Goal: Ask a question

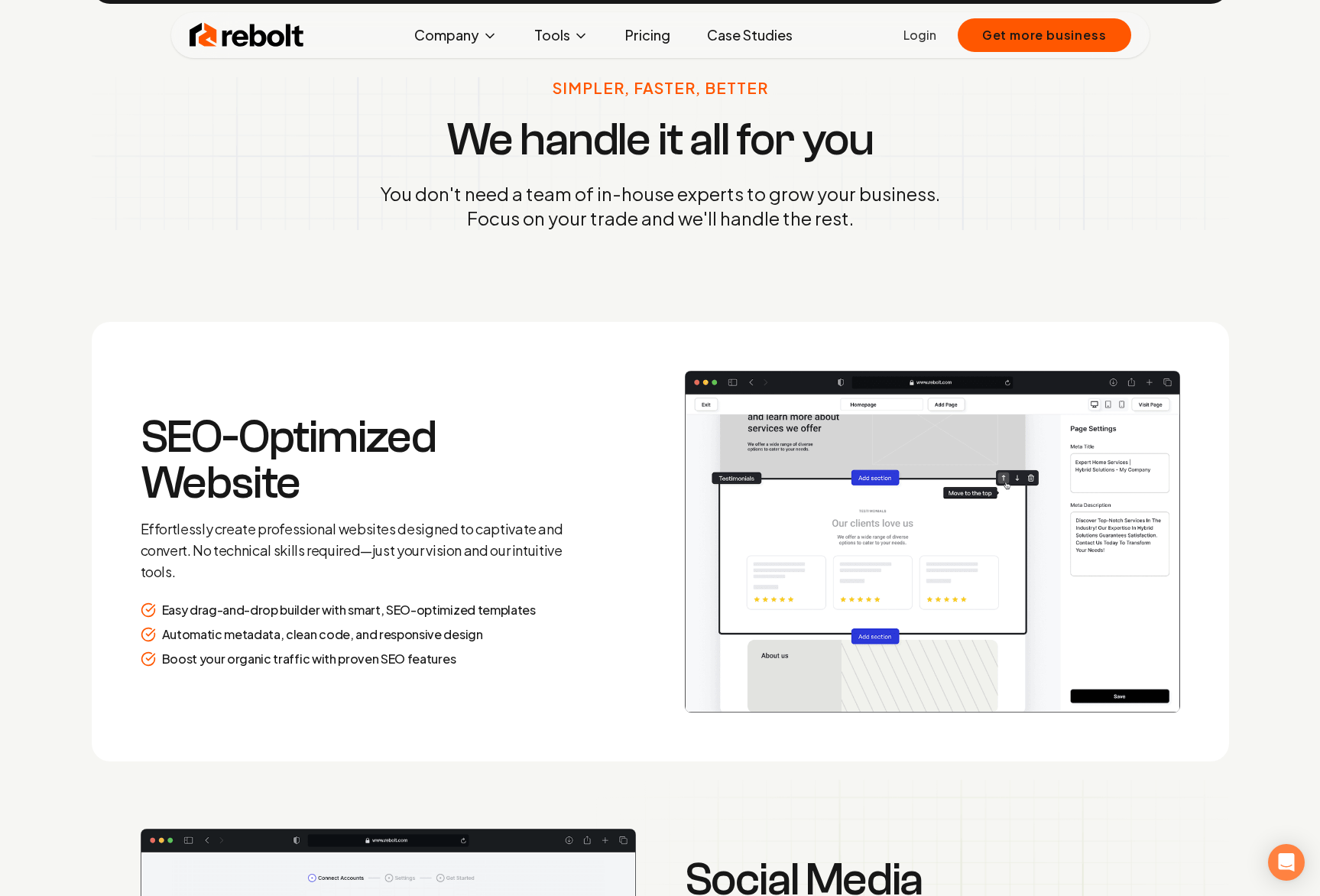
scroll to position [2094, 0]
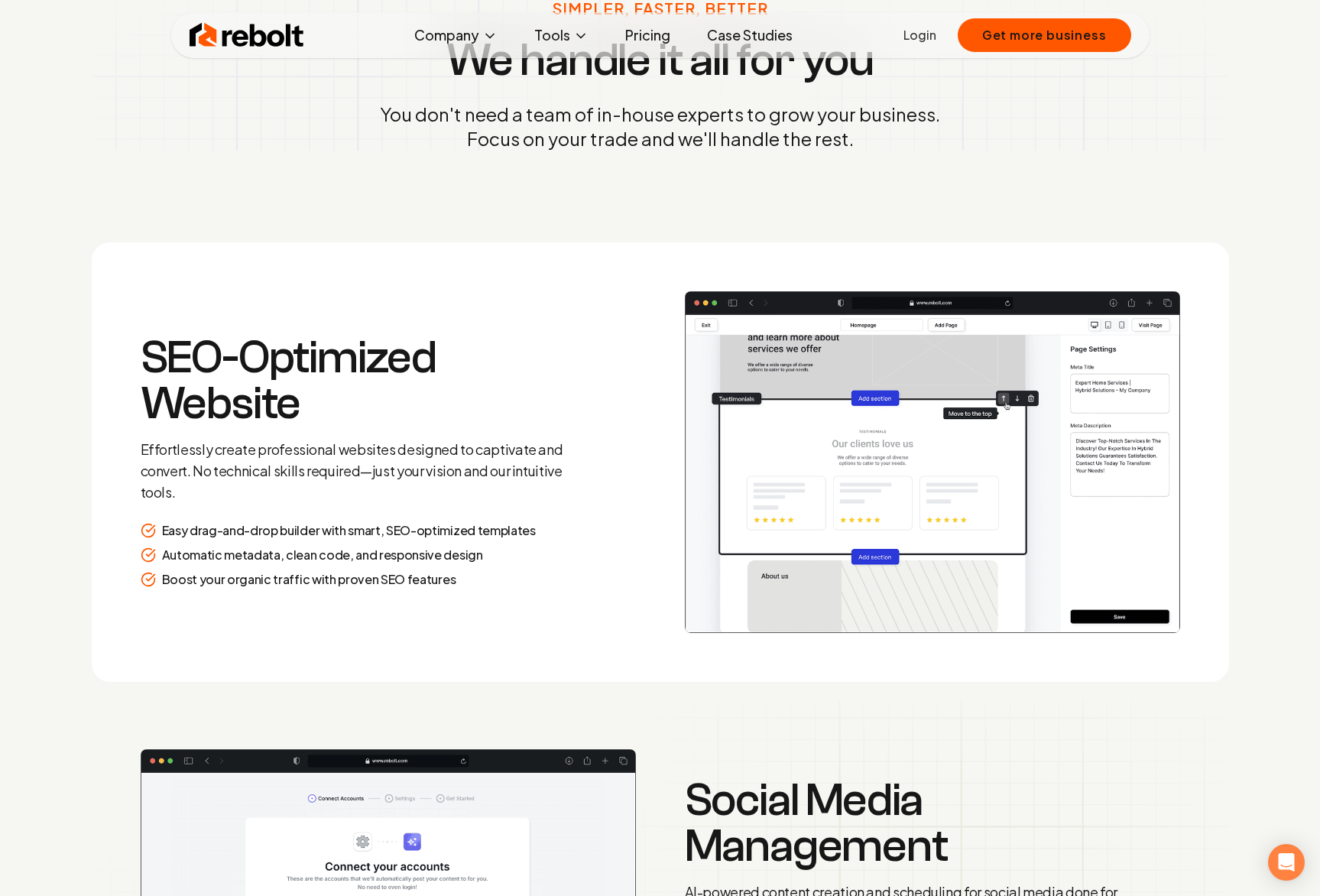
click at [658, 38] on link "Pricing" at bounding box center [648, 35] width 70 height 30
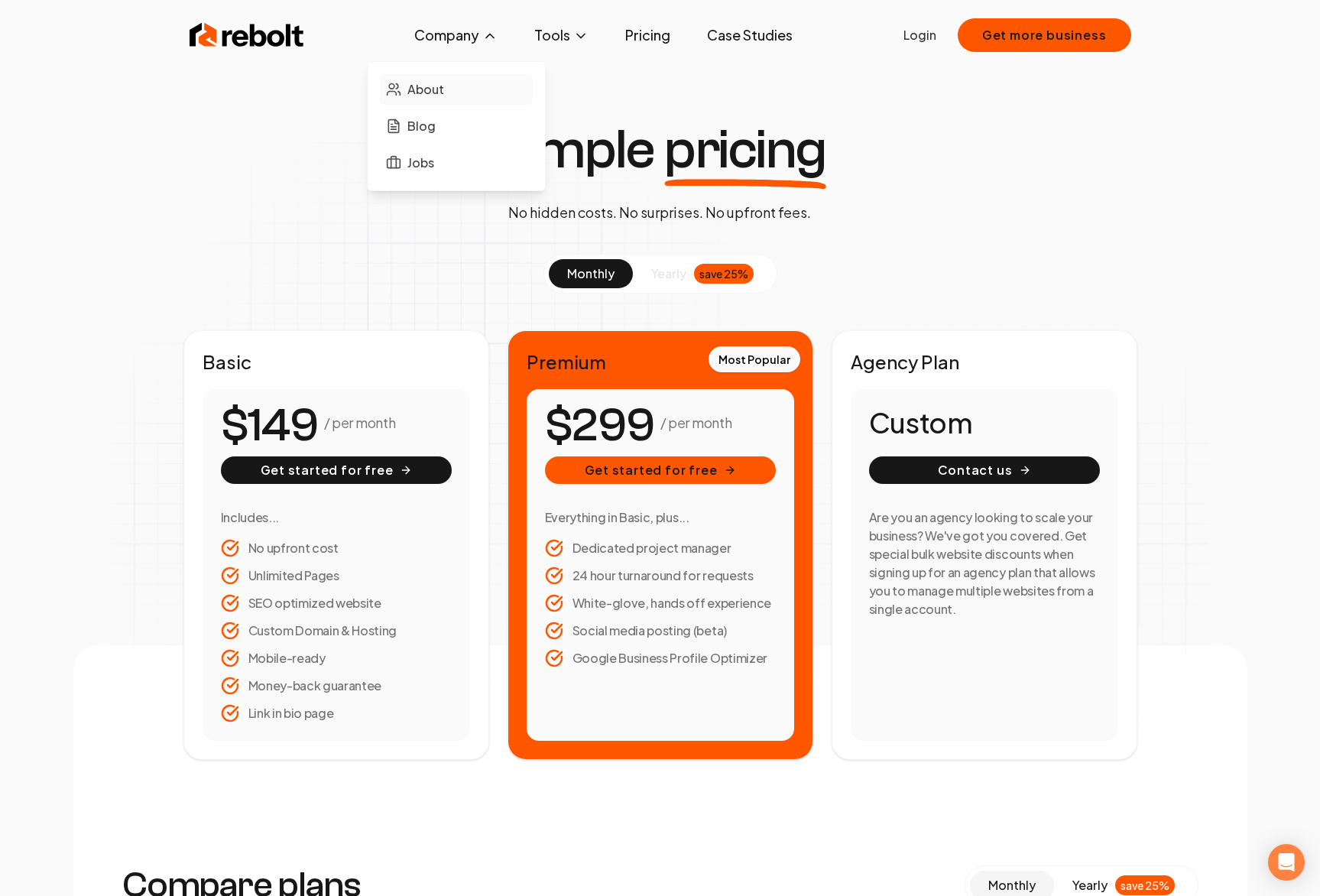
click at [441, 87] on span "About" at bounding box center [426, 89] width 37 height 18
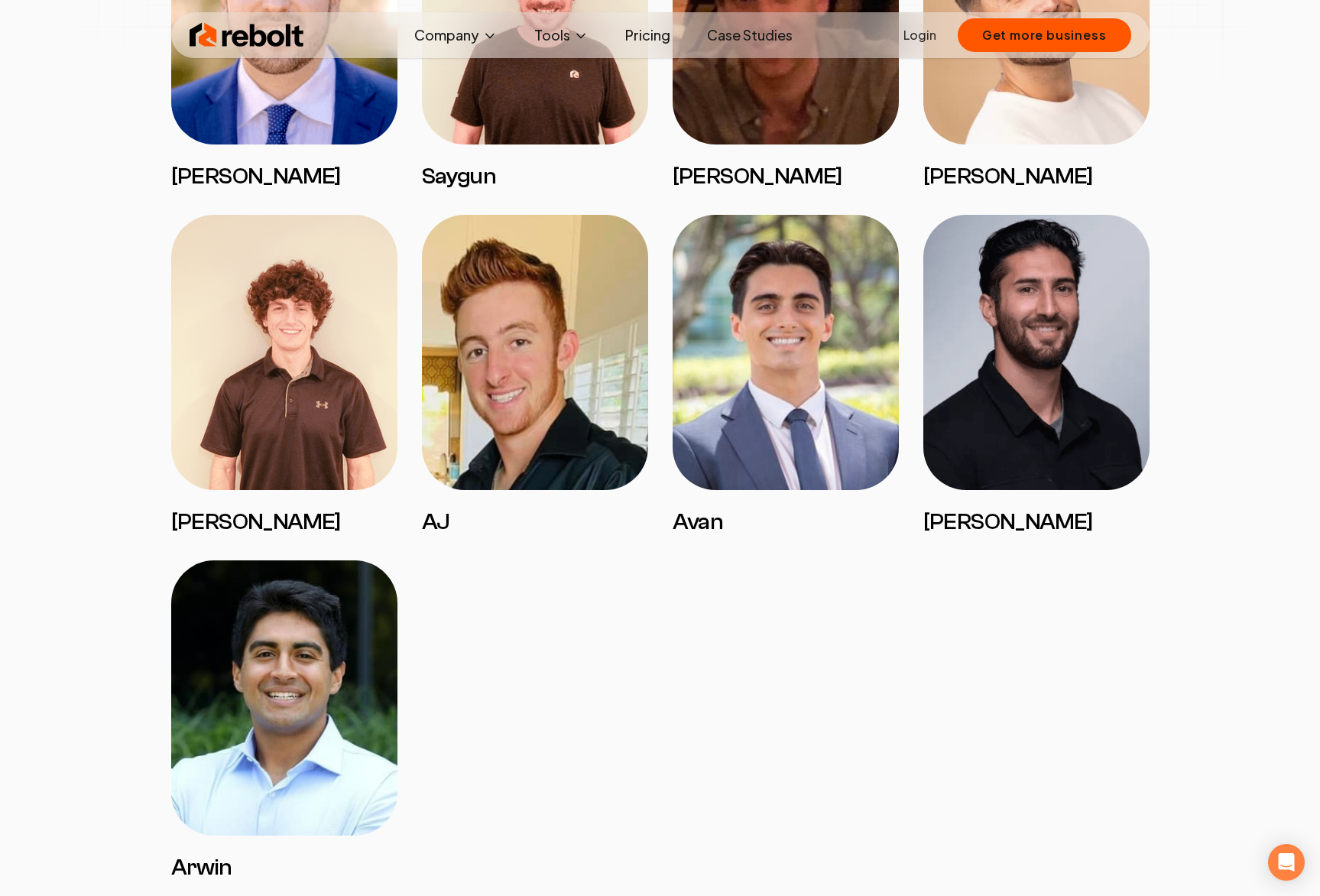
scroll to position [2504, 0]
click at [546, 404] on img at bounding box center [535, 353] width 226 height 275
click at [422, 533] on h3 "AJ" at bounding box center [535, 523] width 226 height 27
click at [437, 514] on h3 "AJ" at bounding box center [535, 523] width 226 height 27
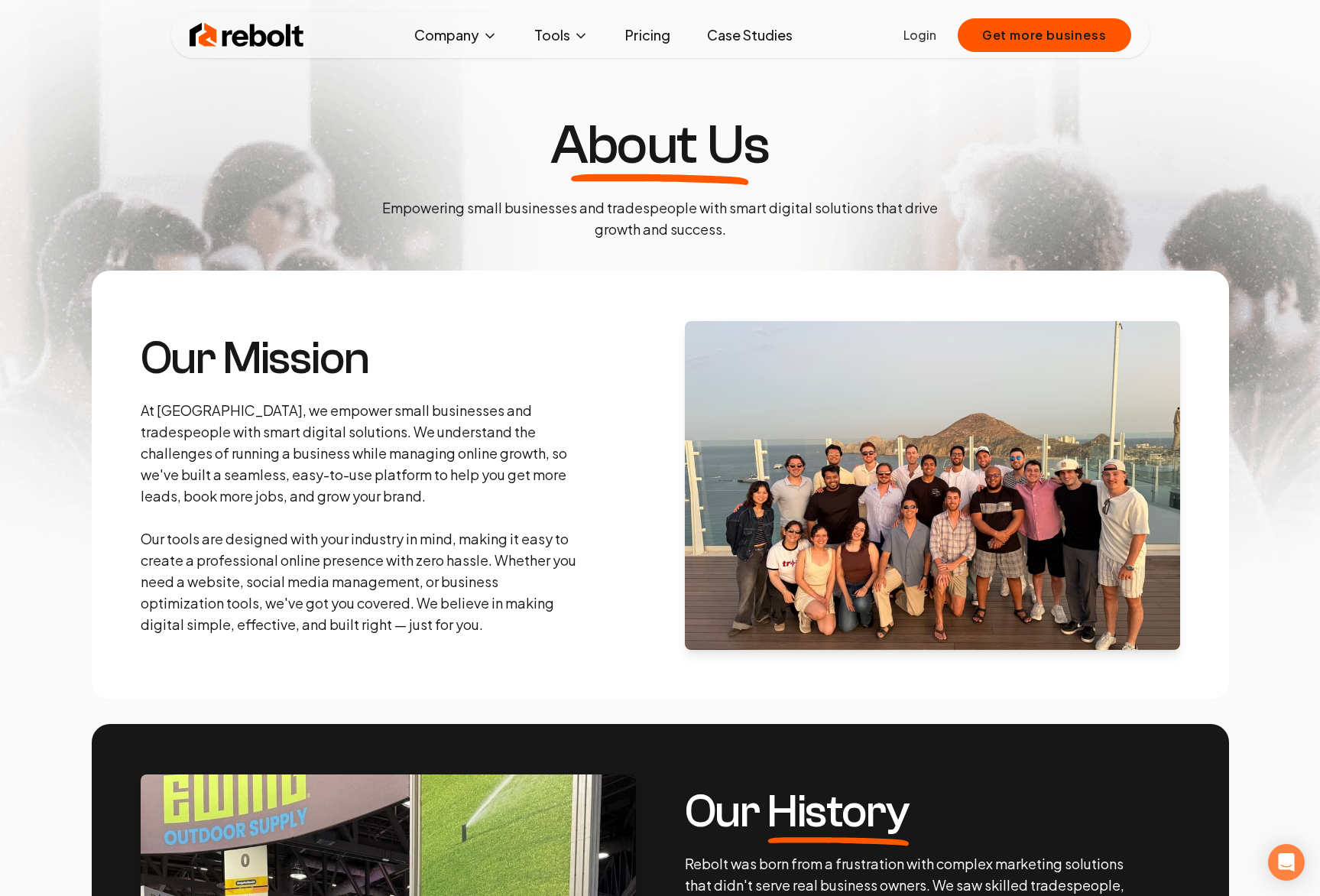
scroll to position [0, 0]
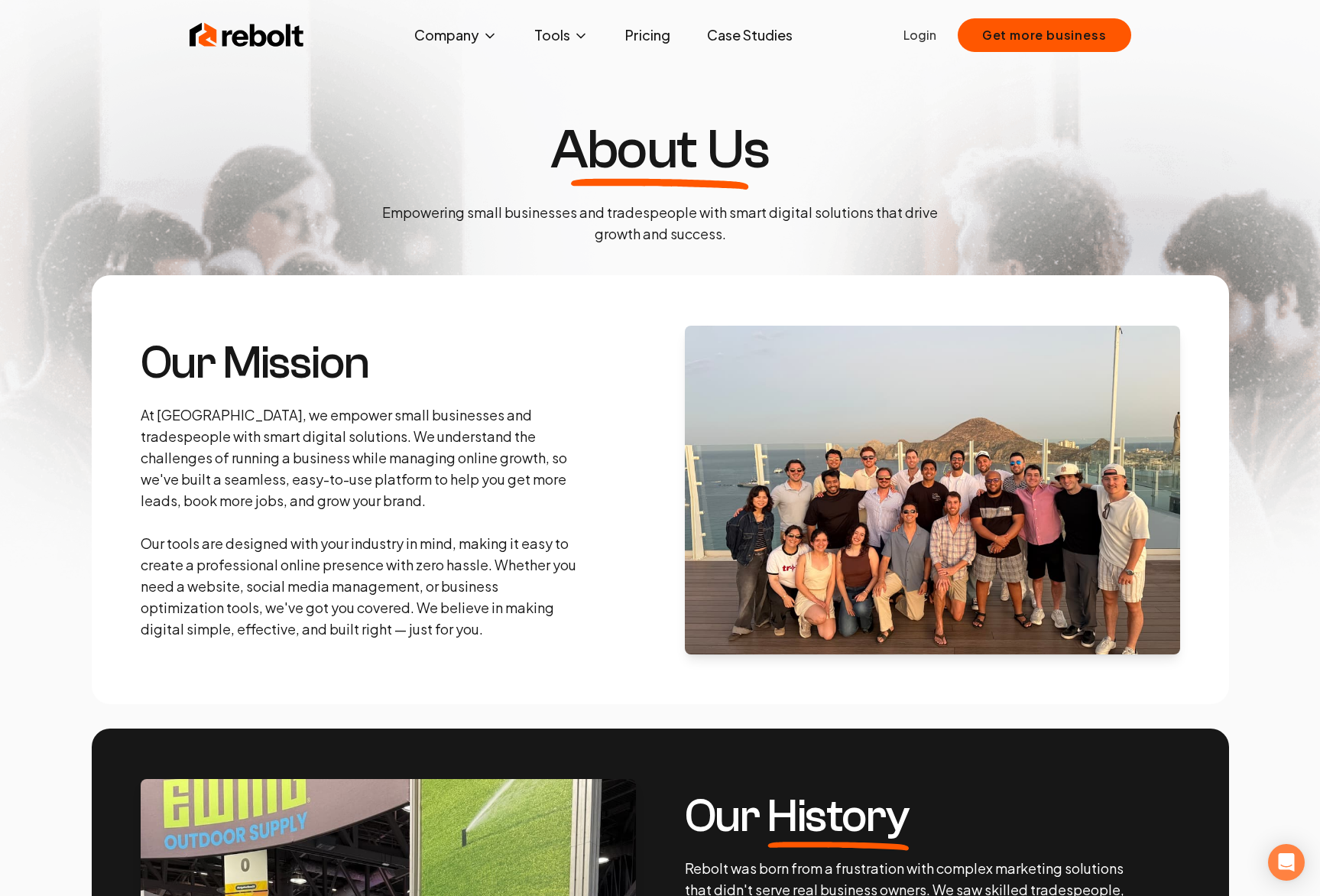
click at [726, 25] on link "Case Studies" at bounding box center [749, 35] width 110 height 30
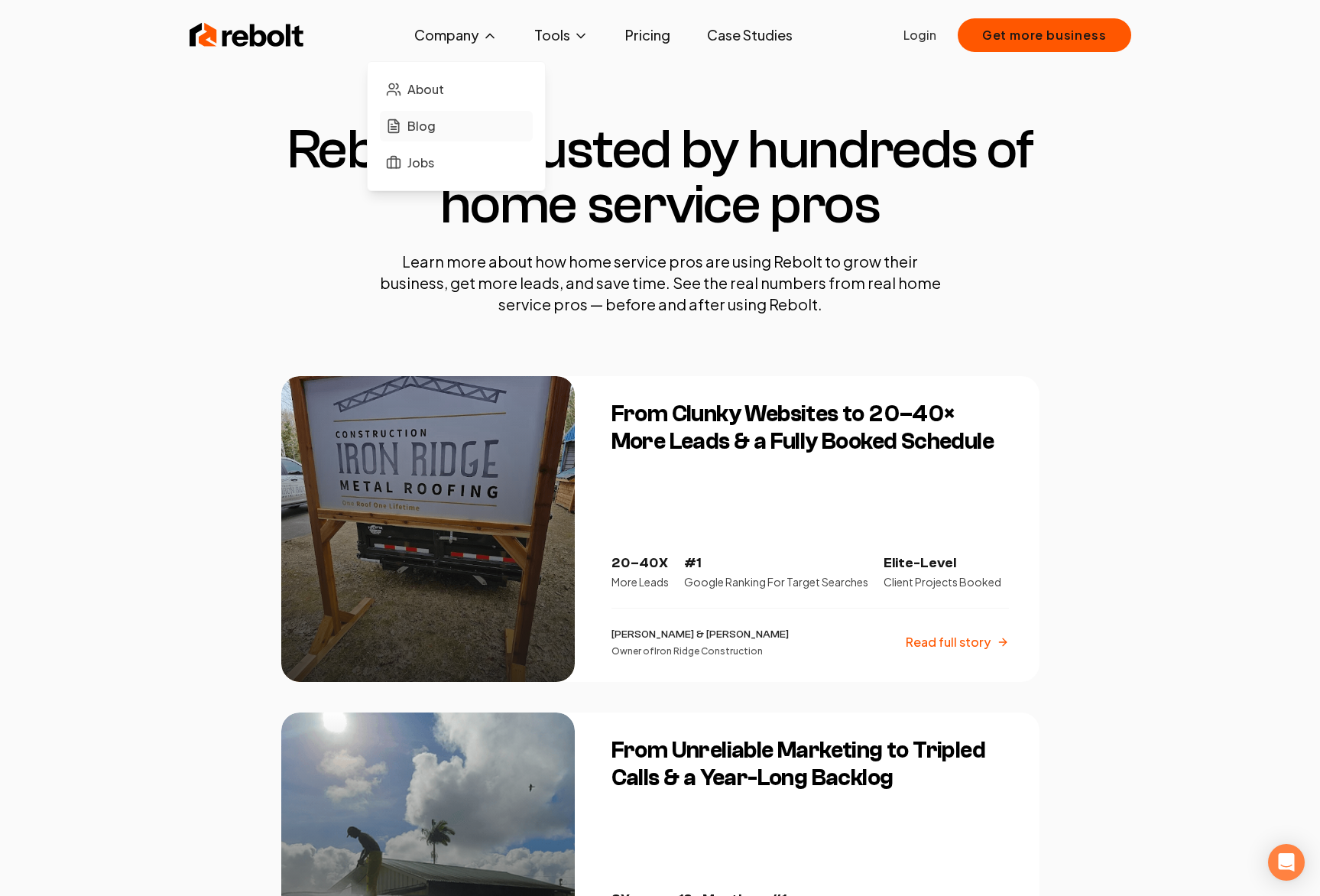
click at [436, 128] on span "Blog" at bounding box center [421, 126] width 28 height 18
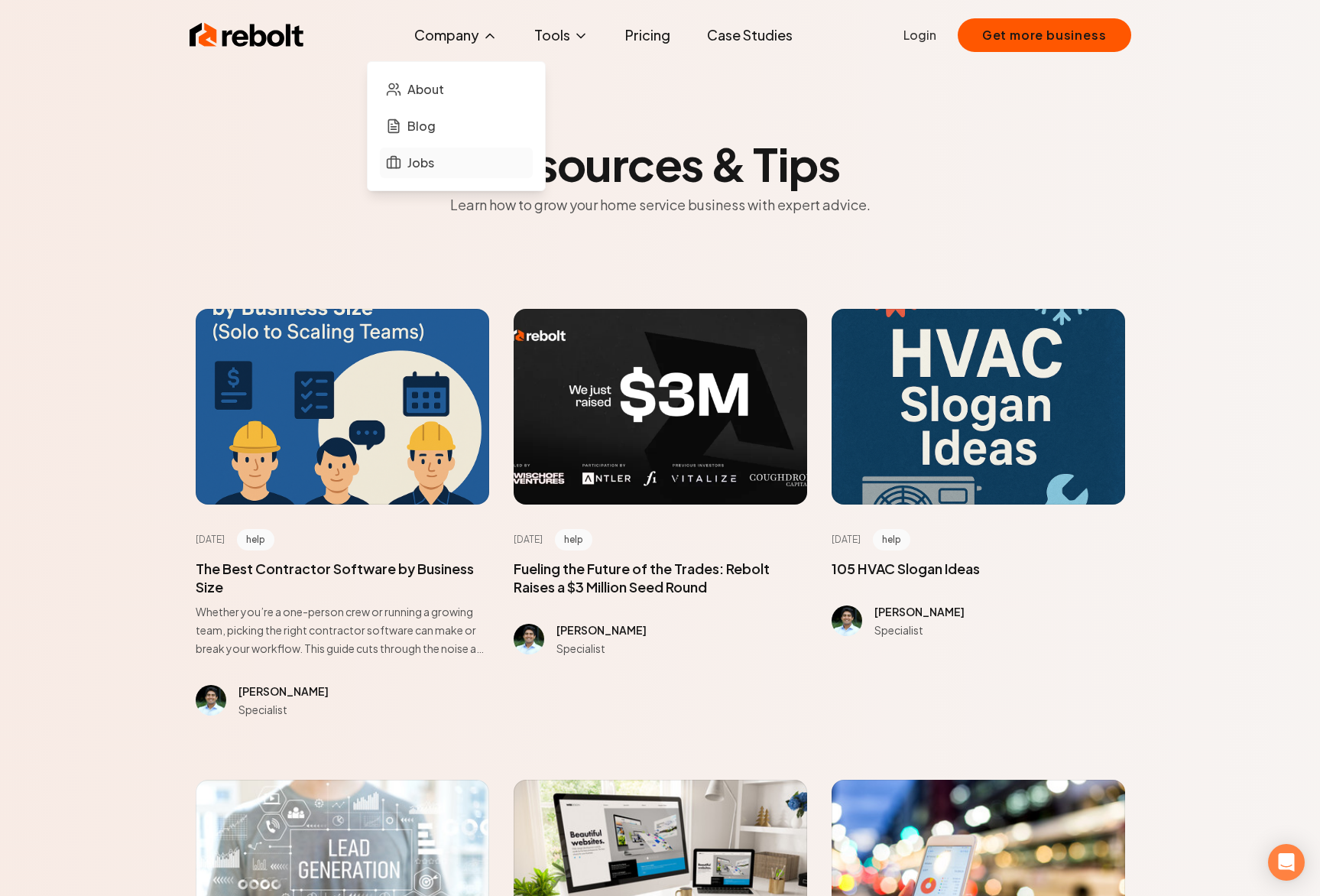
click at [438, 164] on link "Jobs" at bounding box center [457, 163] width 153 height 30
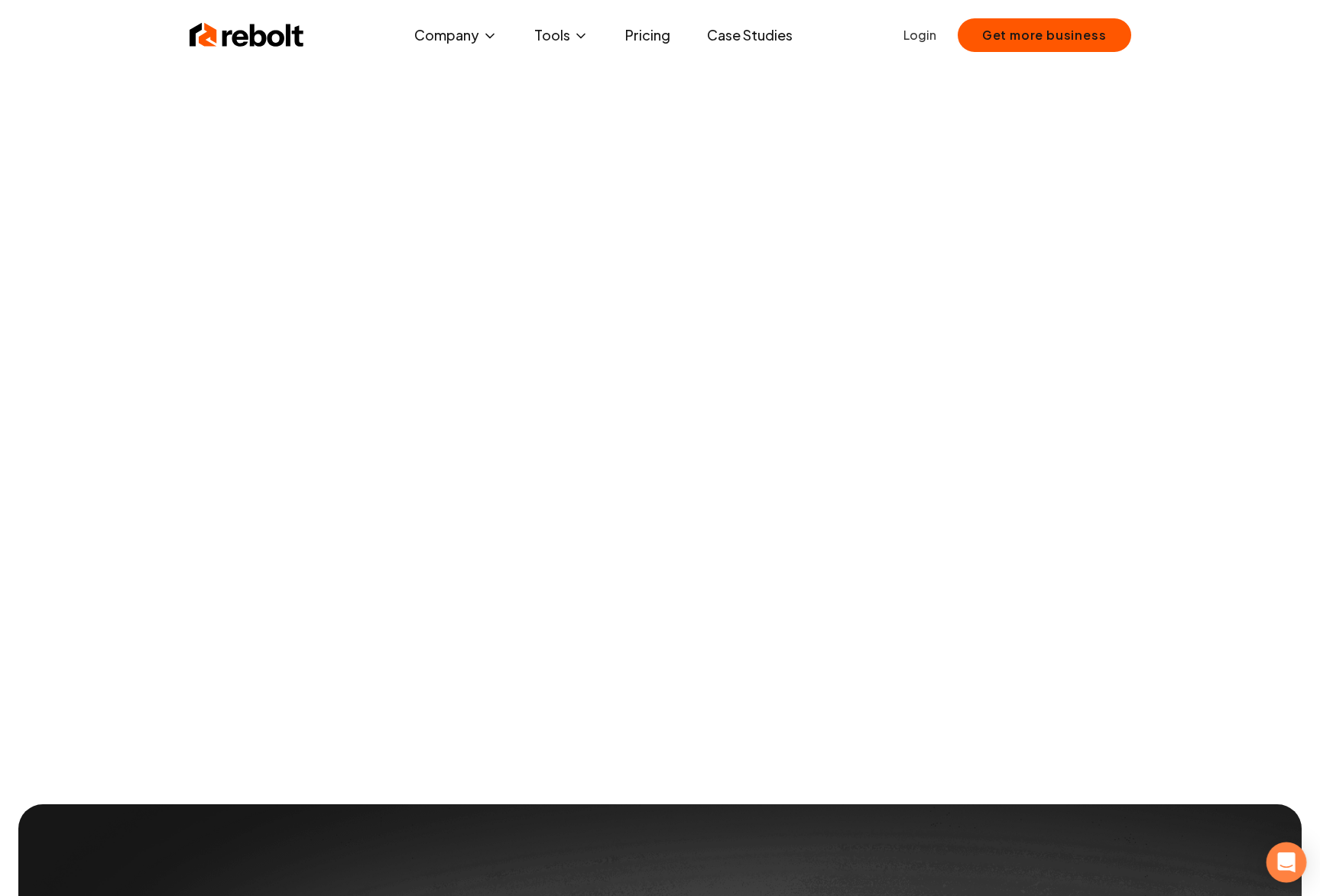
click at [1294, 871] on div "Open Intercom Messenger" at bounding box center [1287, 862] width 40 height 40
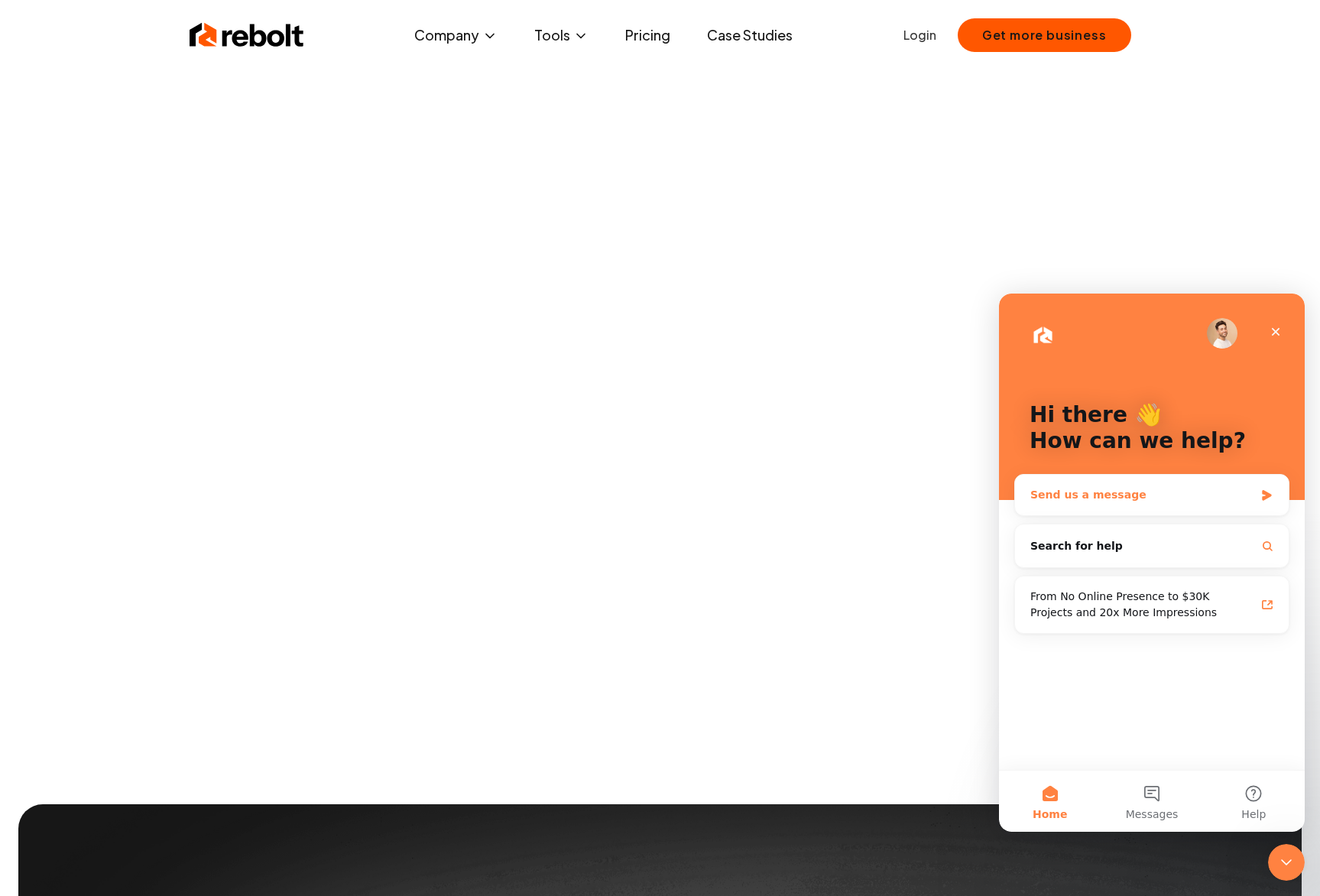
click at [1142, 493] on div "Send us a message" at bounding box center [1142, 495] width 224 height 16
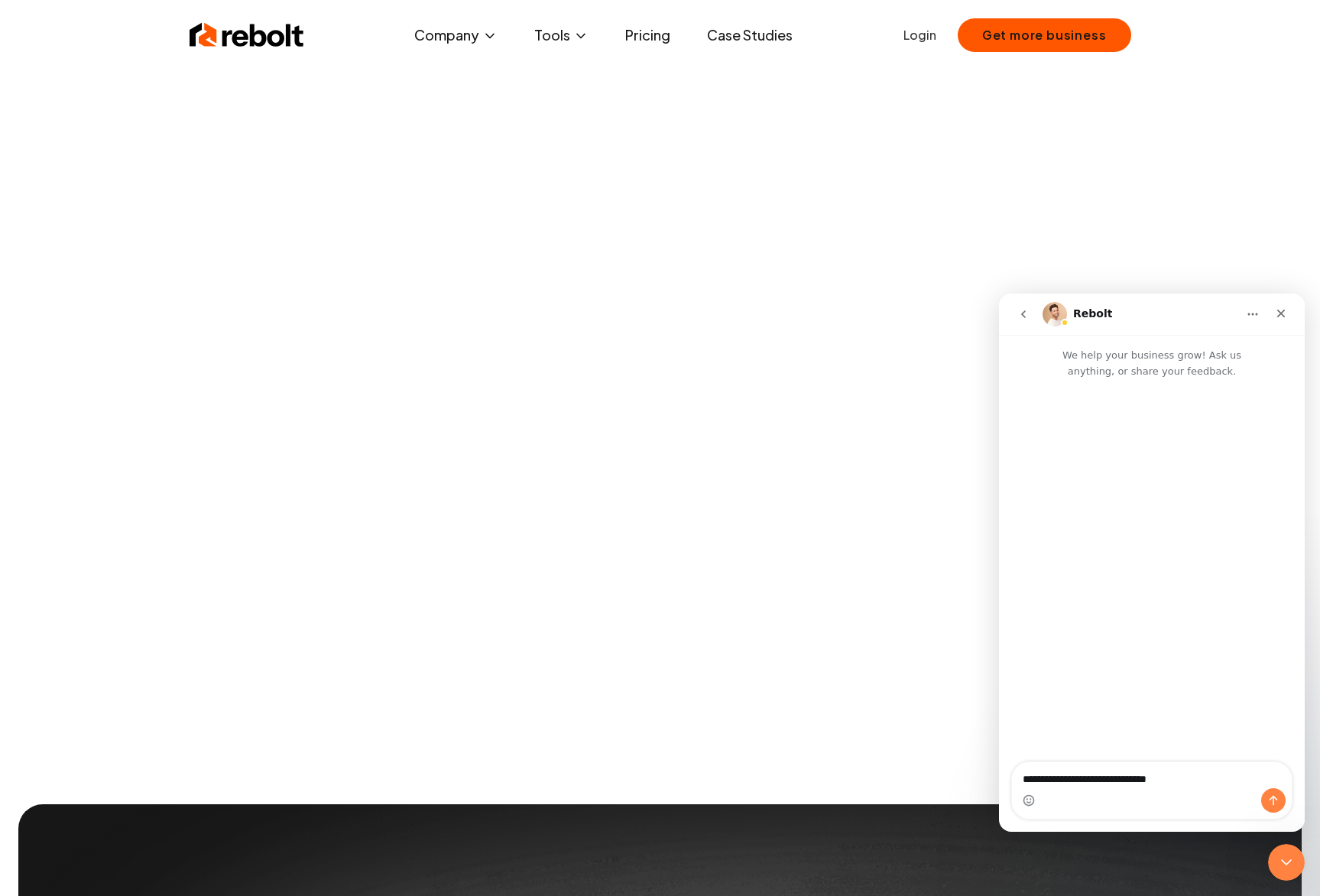
type textarea "**********"
click at [1042, 494] on div "Pricing structure for enterprise? • Just now" at bounding box center [1151, 550] width 306 height 342
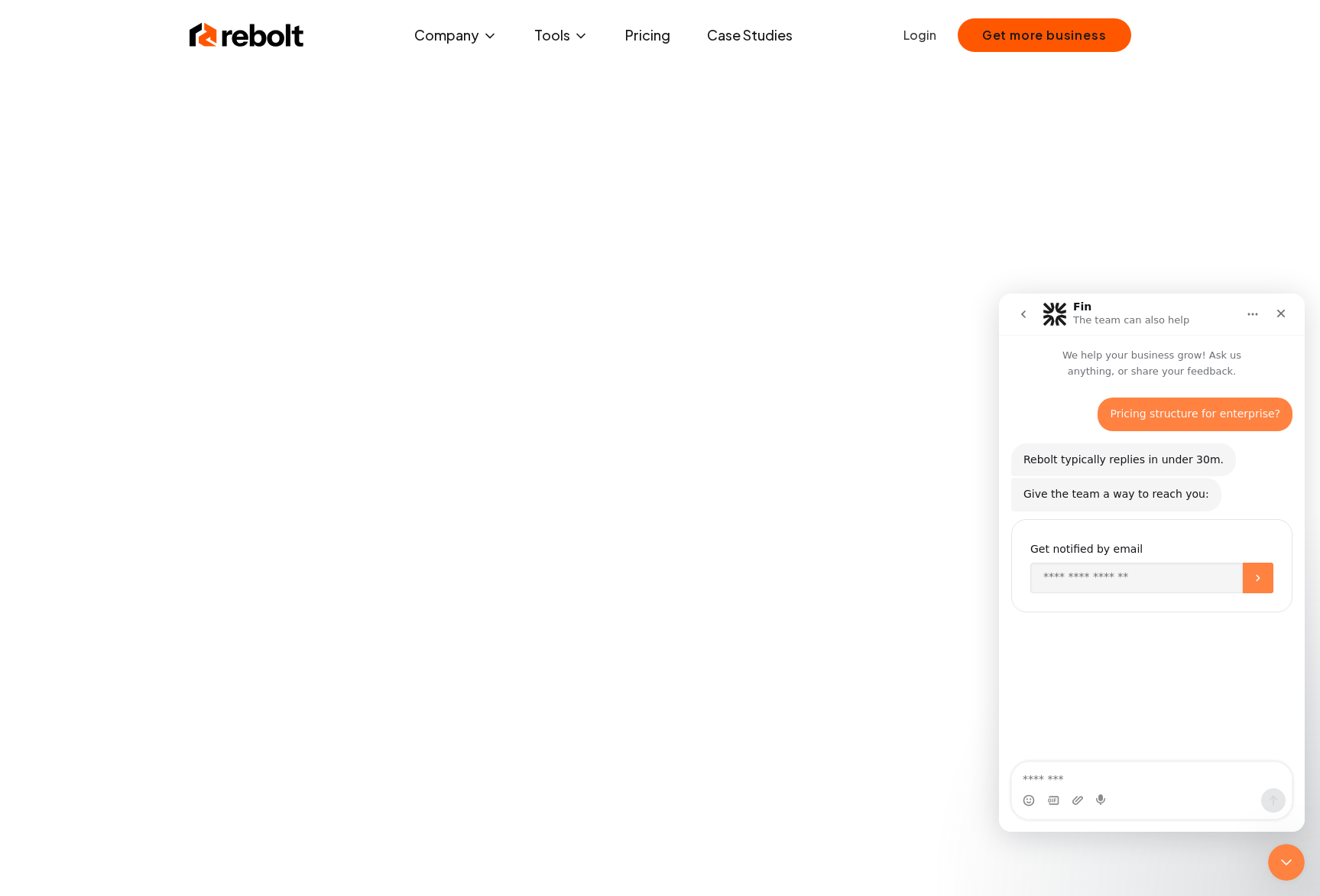
drag, startPoint x: 1303, startPoint y: 305, endPoint x: 1264, endPoint y: 51, distance: 257.0
click at [1264, 51] on body "Rebolt Company About Blog Jobs Tools Google Review QR Code Generator Google Bus…" at bounding box center [660, 448] width 1320 height 896
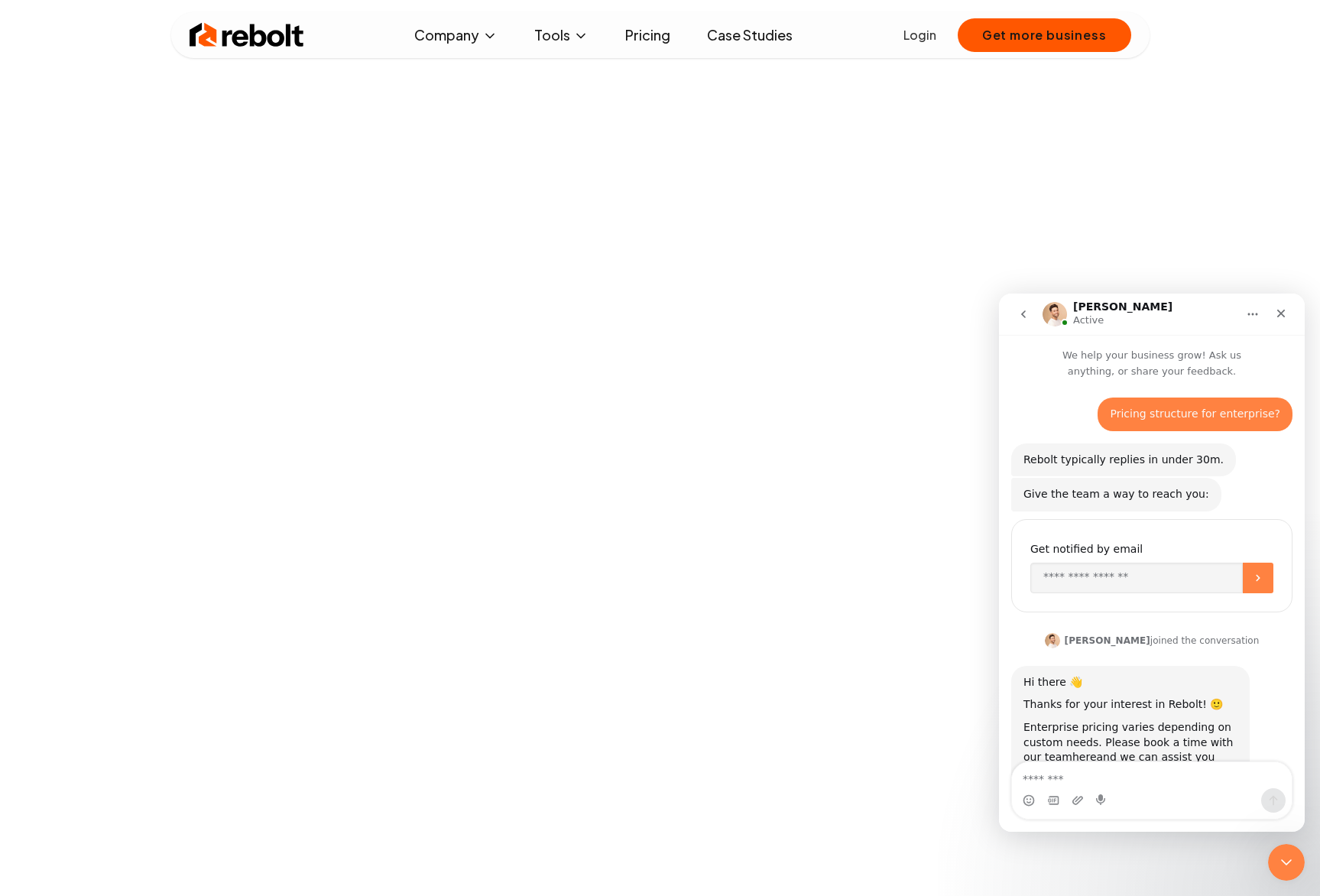
scroll to position [44, 0]
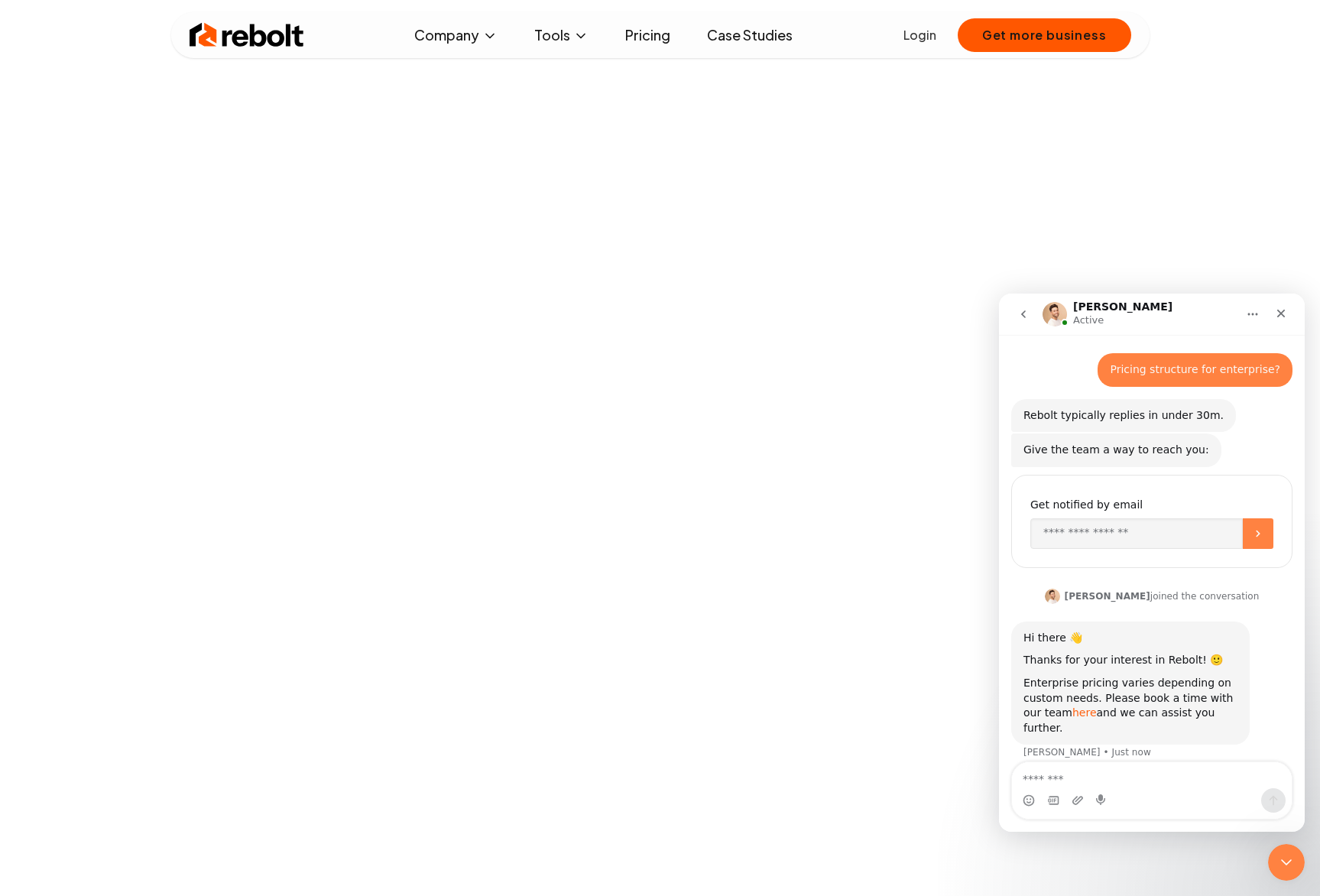
click at [1073, 714] on link "here" at bounding box center [1085, 712] width 24 height 12
click at [1277, 309] on icon "Close" at bounding box center [1281, 313] width 12 height 12
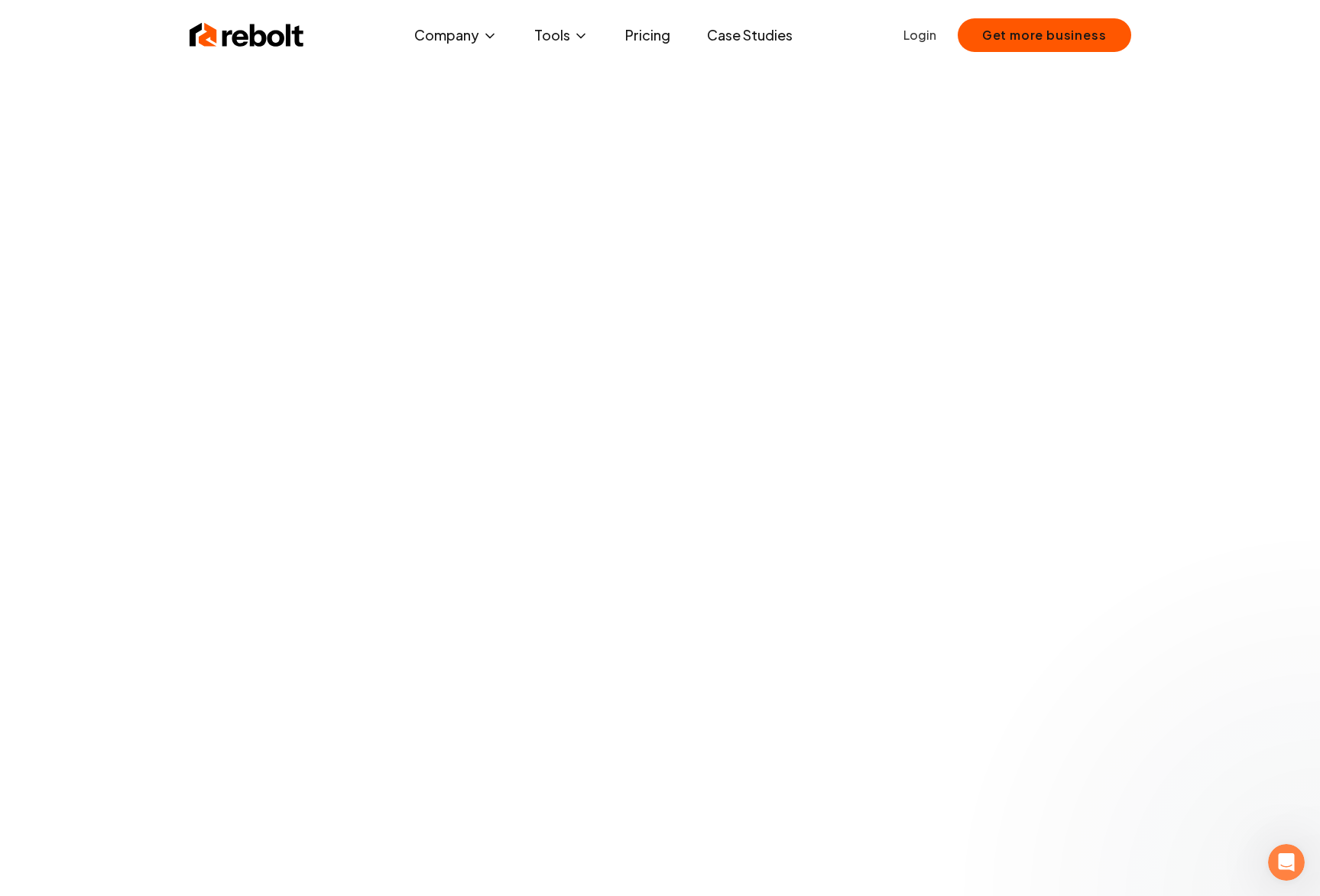
scroll to position [44, 0]
